Goal: Use online tool/utility: Use online tool/utility

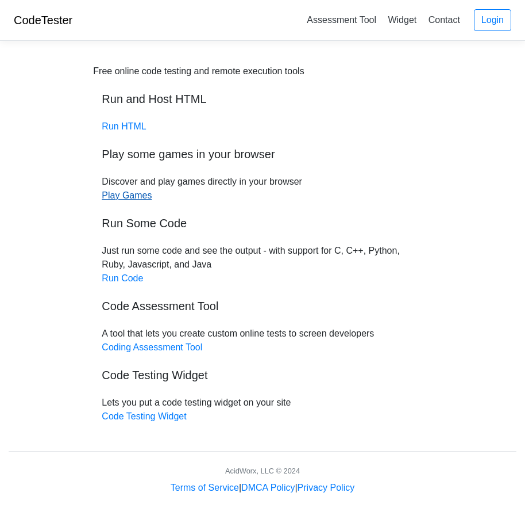
click at [130, 193] on link "Play Games" at bounding box center [127, 195] width 50 height 10
click at [117, 275] on link "Run Code" at bounding box center [122, 278] width 41 height 10
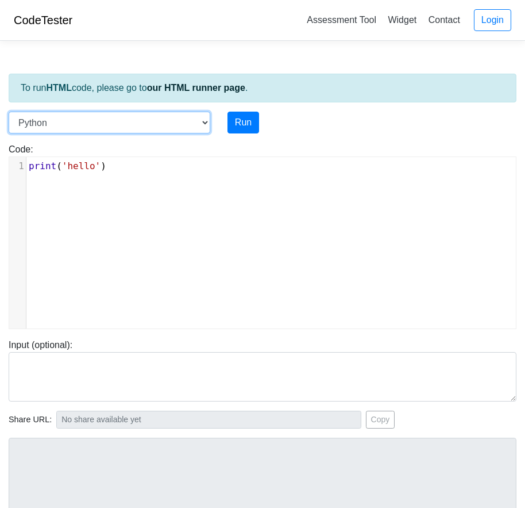
click at [188, 124] on select "C C++ Go Java Javascript Python Ruby" at bounding box center [110, 123] width 202 height 22
click at [9, 112] on select "C C++ Go Java Javascript Python Ruby" at bounding box center [110, 123] width 202 height 22
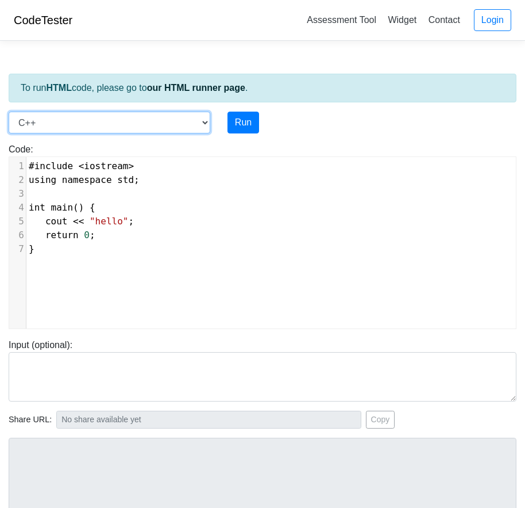
click at [171, 120] on select "C C++ Go Java Javascript Python Ruby" at bounding box center [110, 123] width 202 height 22
click at [9, 112] on select "C C++ Go Java Javascript Python Ruby" at bounding box center [110, 123] width 202 height 22
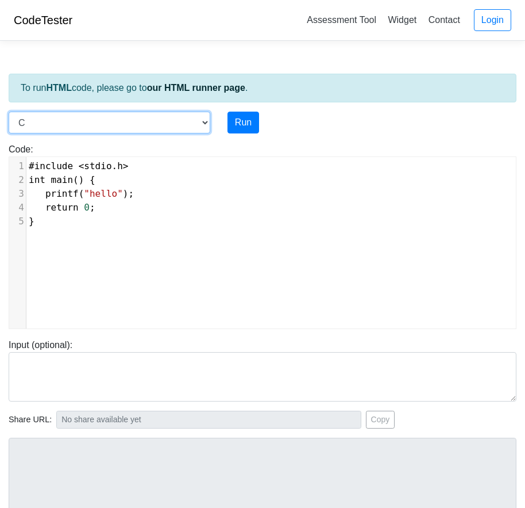
click at [157, 124] on select "C C++ Go Java Javascript Python Ruby" at bounding box center [110, 123] width 202 height 22
click at [9, 112] on select "C C++ Go Java Javascript Python Ruby" at bounding box center [110, 123] width 202 height 22
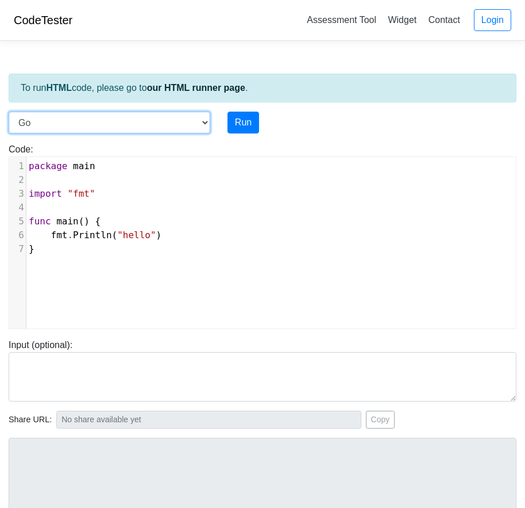
click at [151, 122] on select "C C++ Go Java Javascript Python Ruby" at bounding box center [110, 123] width 202 height 22
click at [9, 112] on select "C C++ Go Java Javascript Python Ruby" at bounding box center [110, 123] width 202 height 22
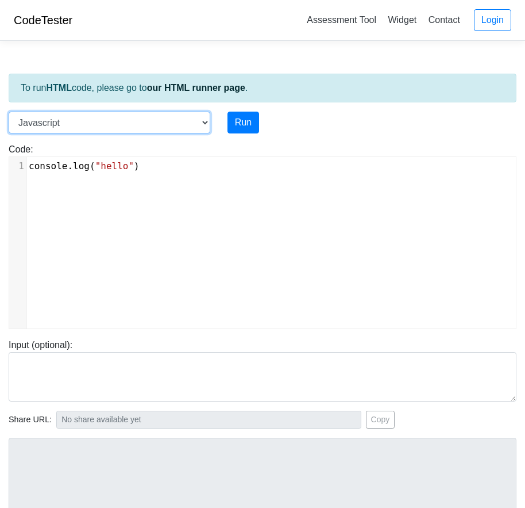
click at [152, 119] on select "C C++ Go Java Javascript Python Ruby" at bounding box center [110, 123] width 202 height 22
click at [9, 112] on select "C C++ Go Java Javascript Python Ruby" at bounding box center [110, 123] width 202 height 22
click at [152, 126] on select "C C++ Go Java Javascript Python Ruby" at bounding box center [110, 123] width 202 height 22
click at [9, 112] on select "C C++ Go Java Javascript Python Ruby" at bounding box center [110, 123] width 202 height 22
click at [145, 129] on select "C C++ Go Java Javascript Python Ruby" at bounding box center [110, 123] width 202 height 22
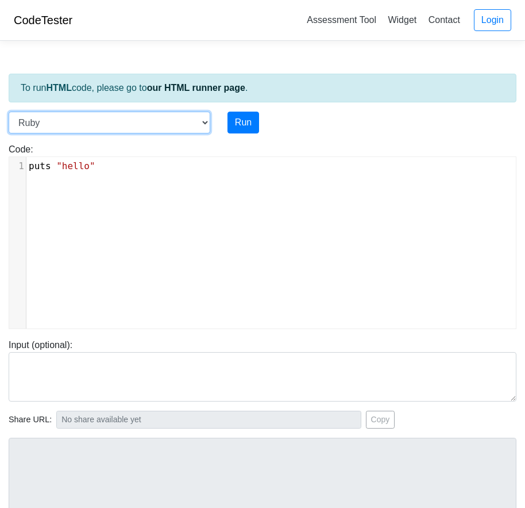
select select "cpp"
click at [9, 112] on select "C C++ Go Java Javascript Python Ruby" at bounding box center [110, 123] width 202 height 22
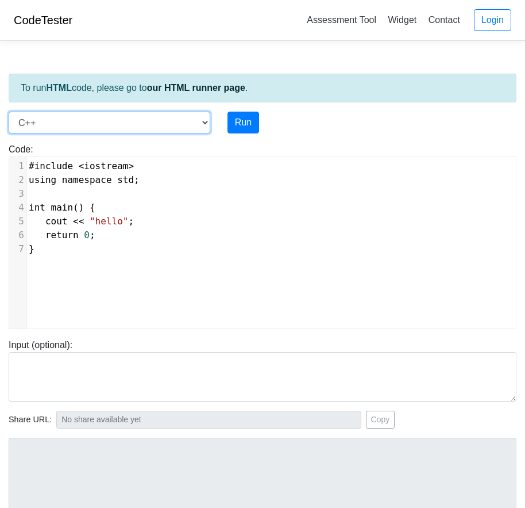
click at [139, 123] on select "C C++ Go Java Javascript Python Ruby" at bounding box center [110, 123] width 202 height 22
click at [133, 120] on select "C C++ Go Java Javascript Python Ruby" at bounding box center [110, 123] width 202 height 22
click at [191, 84] on link "our HTML runner page" at bounding box center [196, 88] width 98 height 10
